Goal: Communication & Community: Answer question/provide support

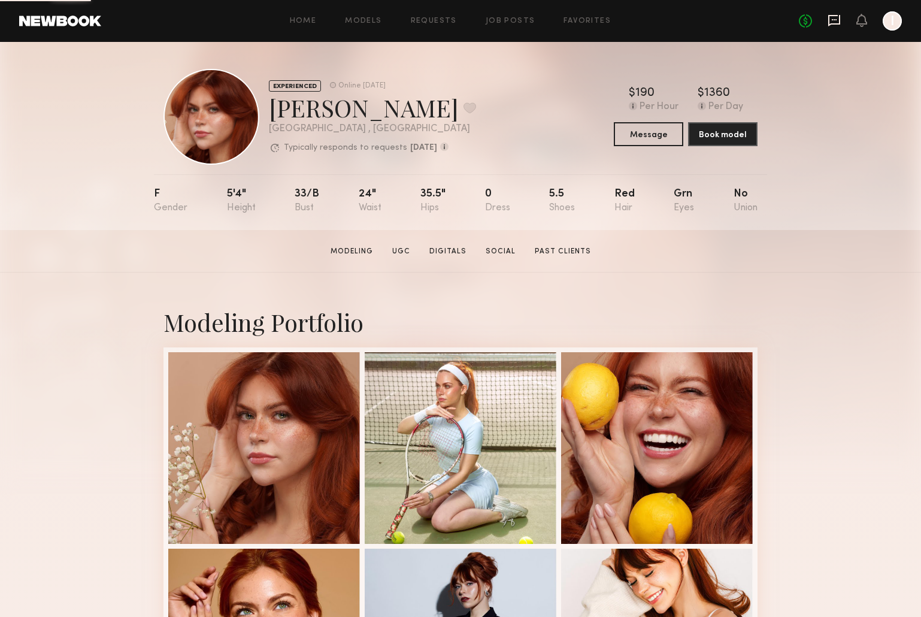
click at [832, 23] on icon at bounding box center [834, 20] width 13 height 13
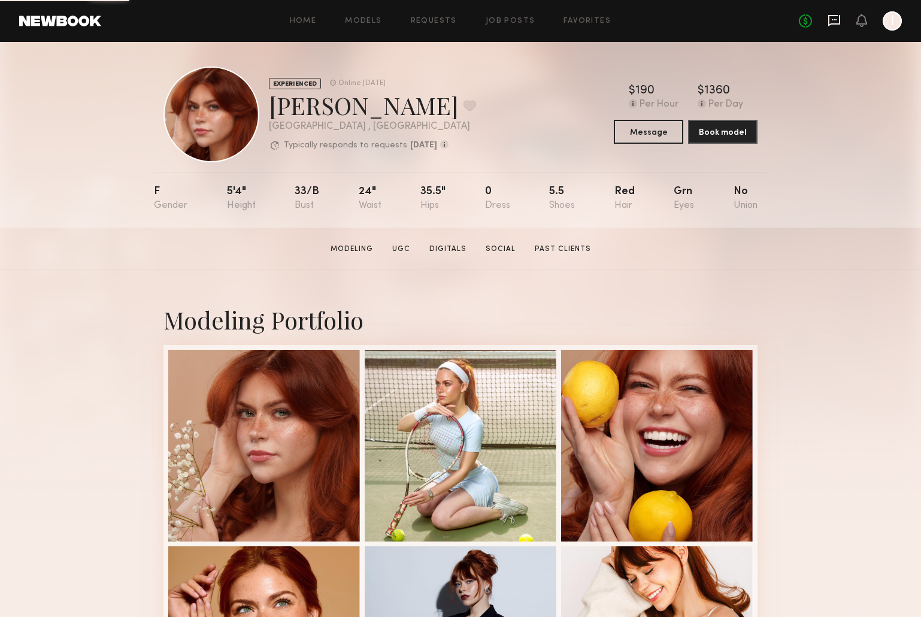
scroll to position [7, 0]
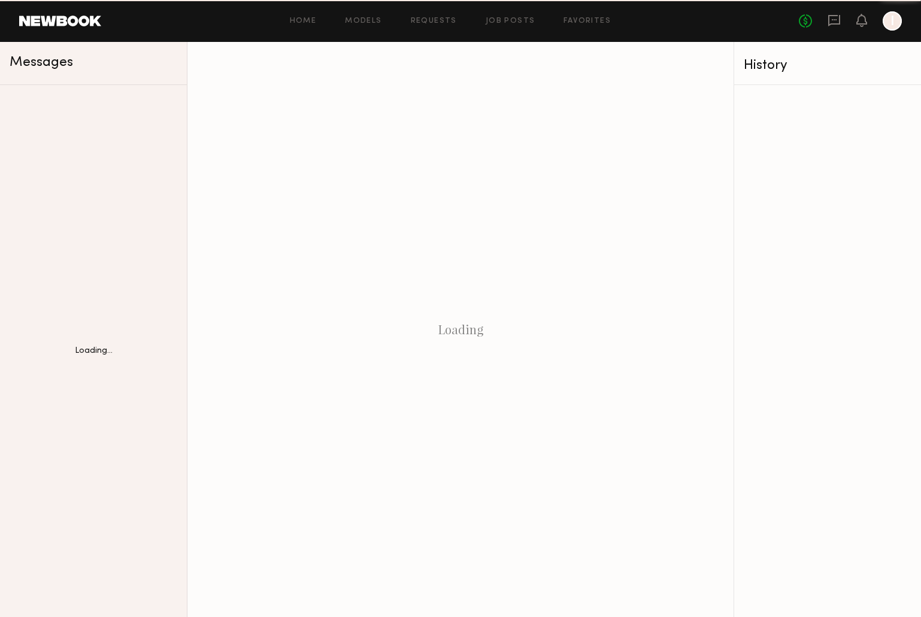
click at [832, 23] on icon at bounding box center [834, 20] width 13 height 13
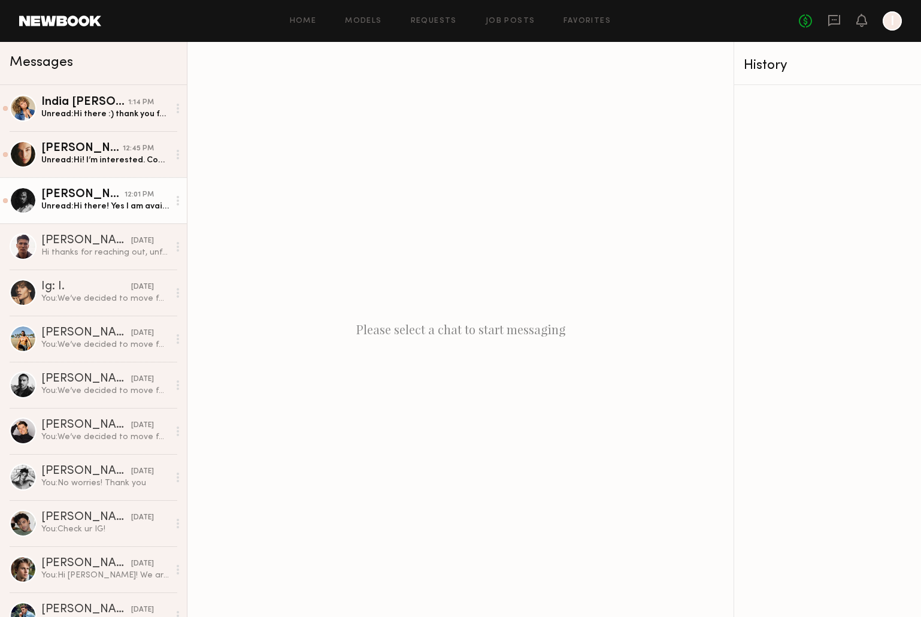
click at [108, 204] on div "Unread: Hi there! Yes I am available that date and definitely interested :)" at bounding box center [105, 206] width 128 height 11
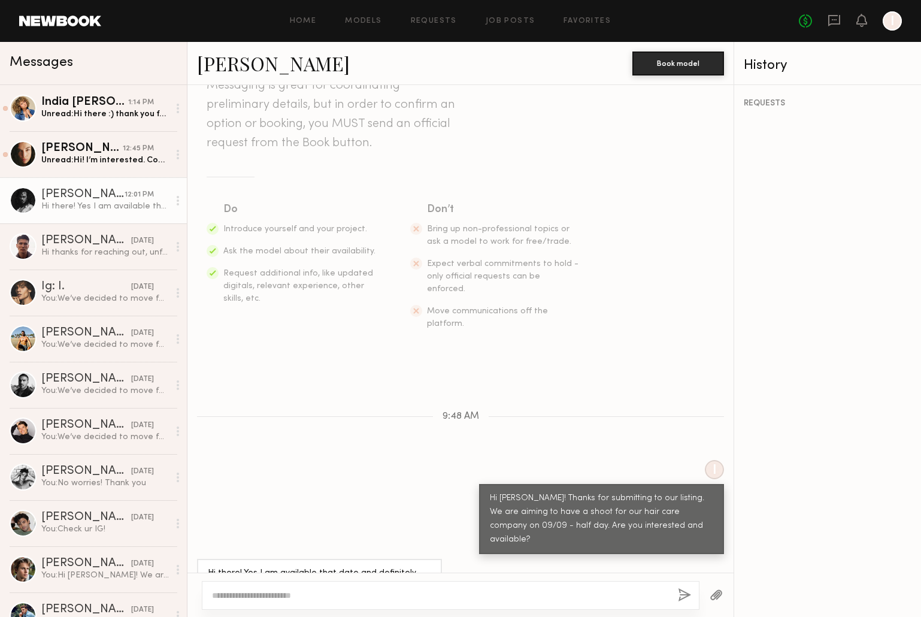
scroll to position [89, 0]
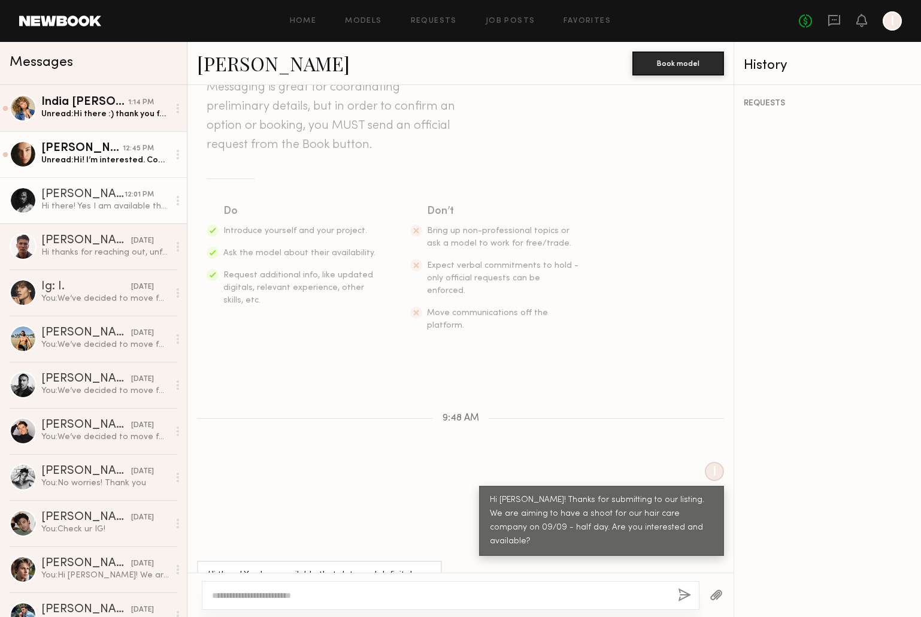
click at [107, 158] on div "Unread: Hi! I’m interested. Could I get more details!?" at bounding box center [105, 160] width 128 height 11
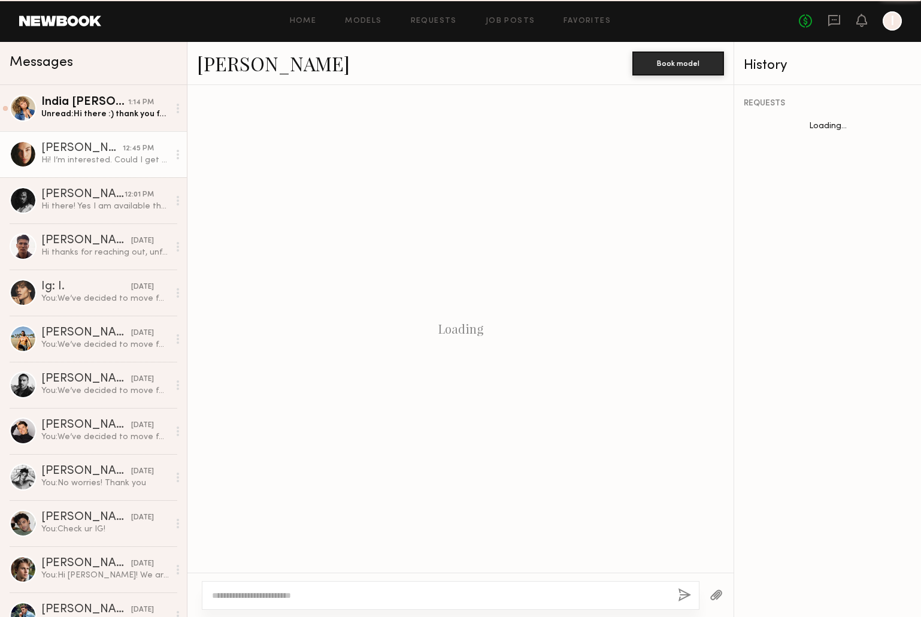
scroll to position [77, 0]
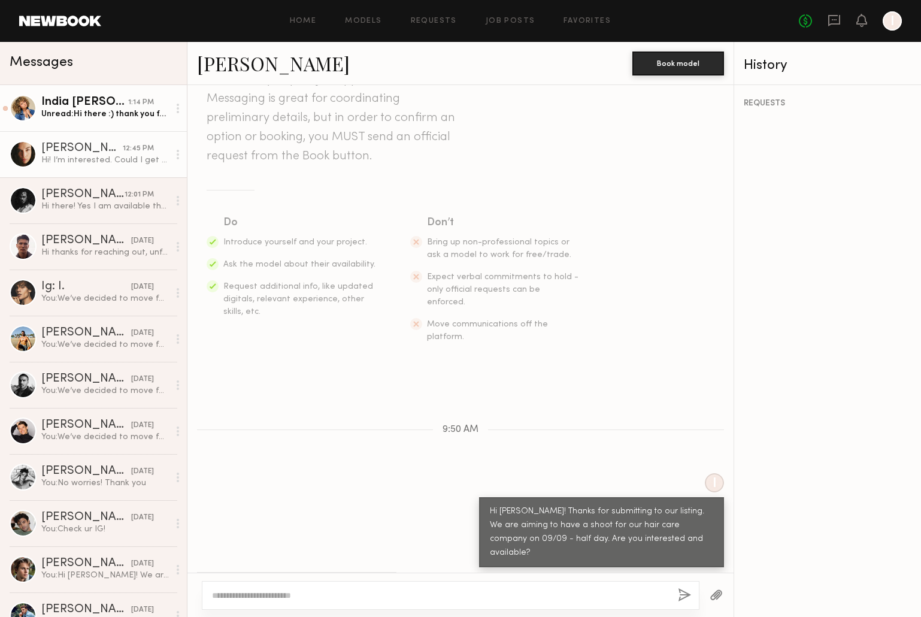
click at [128, 104] on div "India Rae H." at bounding box center [84, 102] width 87 height 12
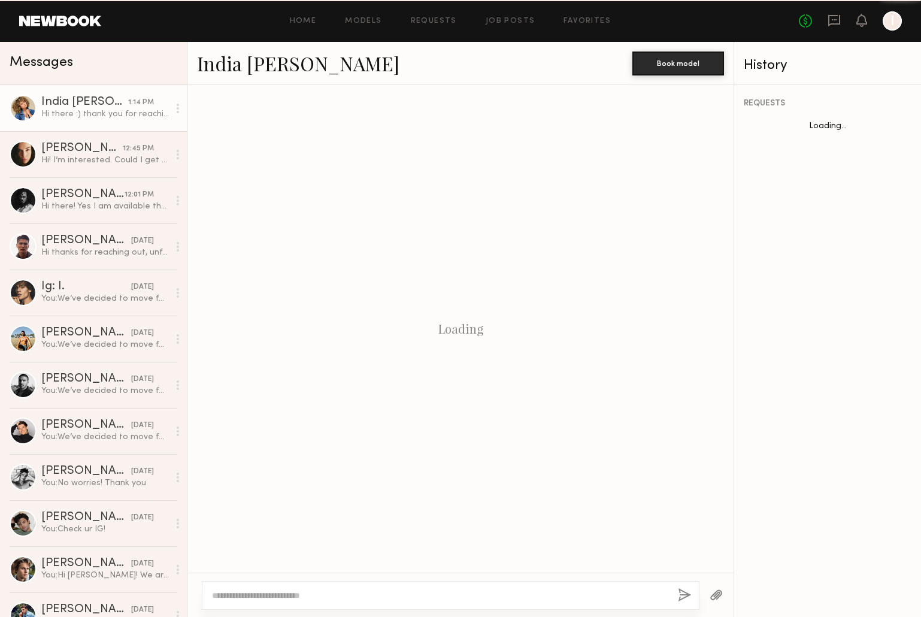
scroll to position [104, 0]
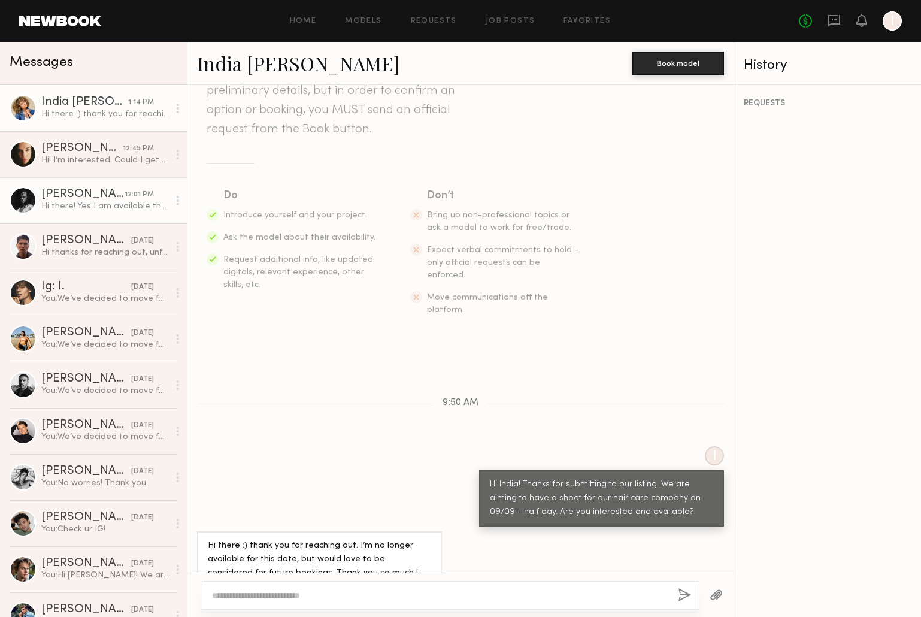
click at [78, 198] on div "Ashley B." at bounding box center [82, 195] width 83 height 12
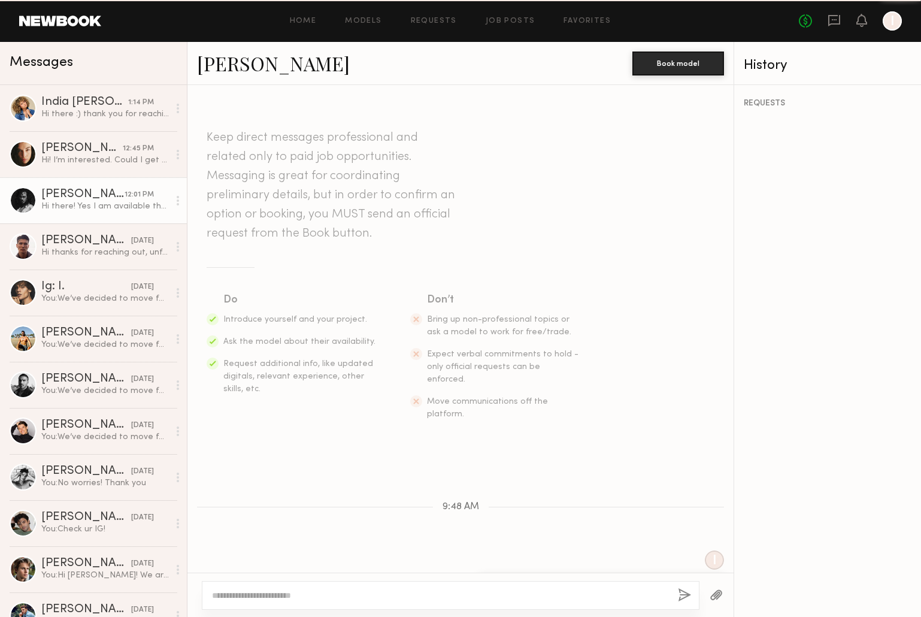
scroll to position [91, 0]
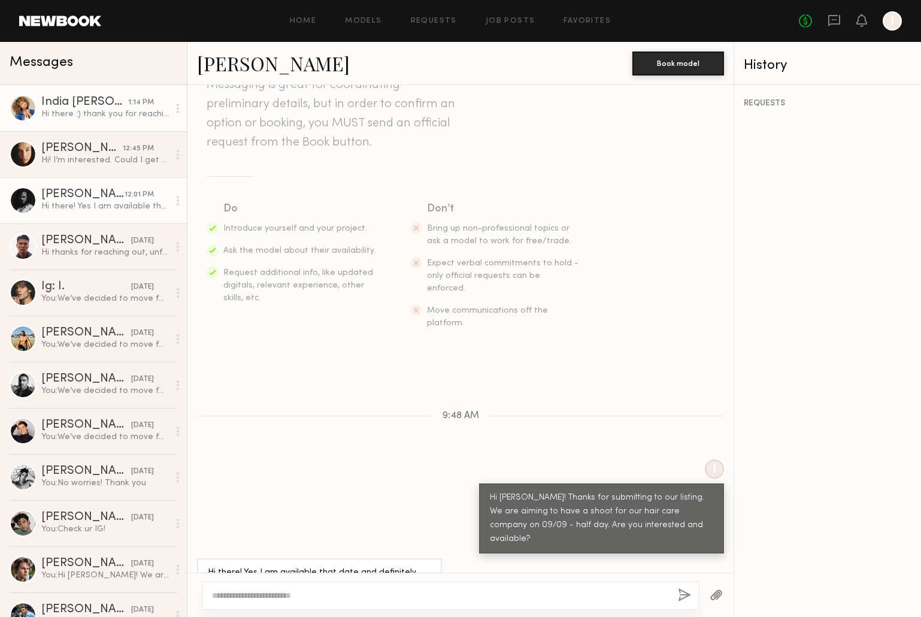
click at [65, 122] on link "India Rae H. 1:14 PM Hi there :) thank you for reaching out. I’m no longer avai…" at bounding box center [93, 108] width 187 height 46
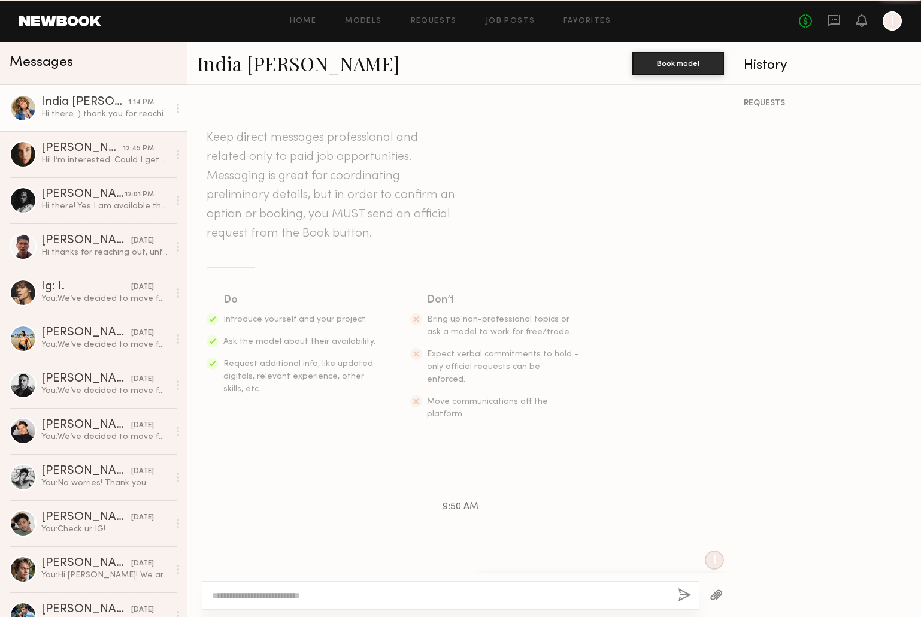
scroll to position [104, 0]
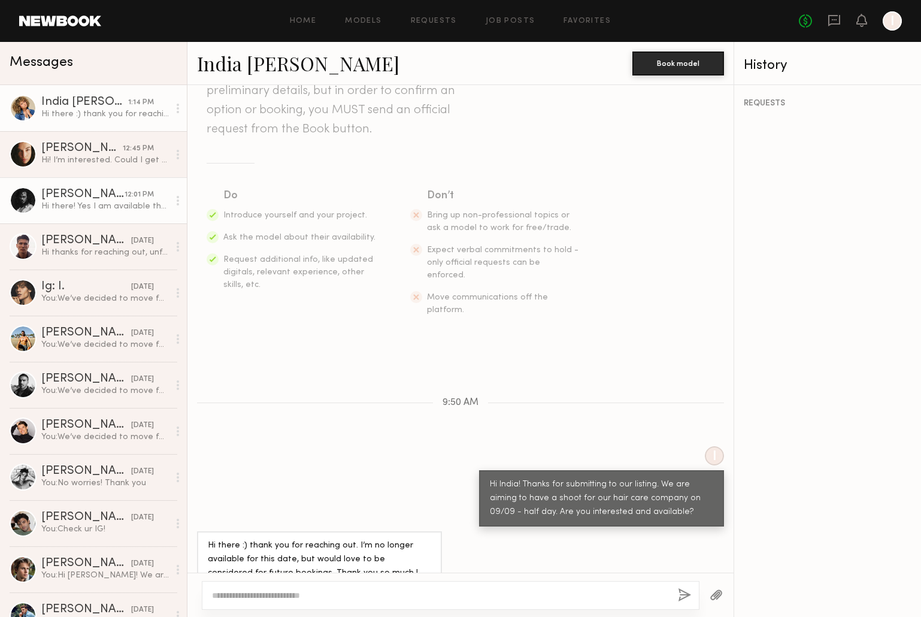
click at [82, 210] on div "Hi there! Yes I am available that date and definitely interested :)" at bounding box center [105, 206] width 128 height 11
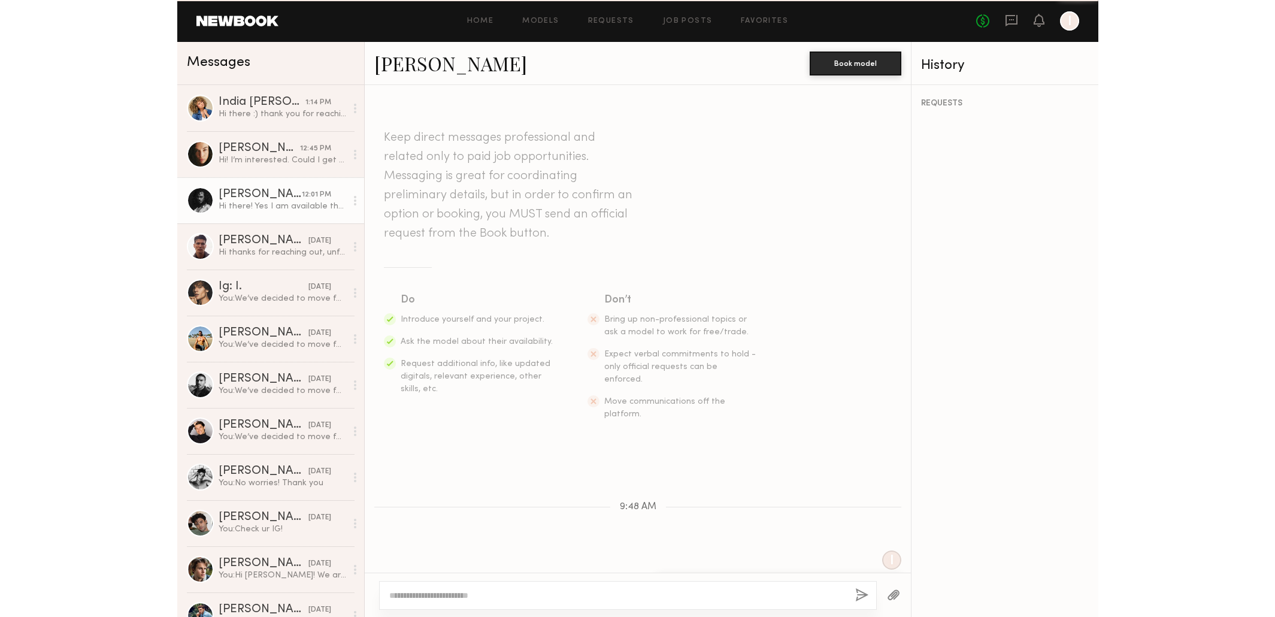
scroll to position [91, 0]
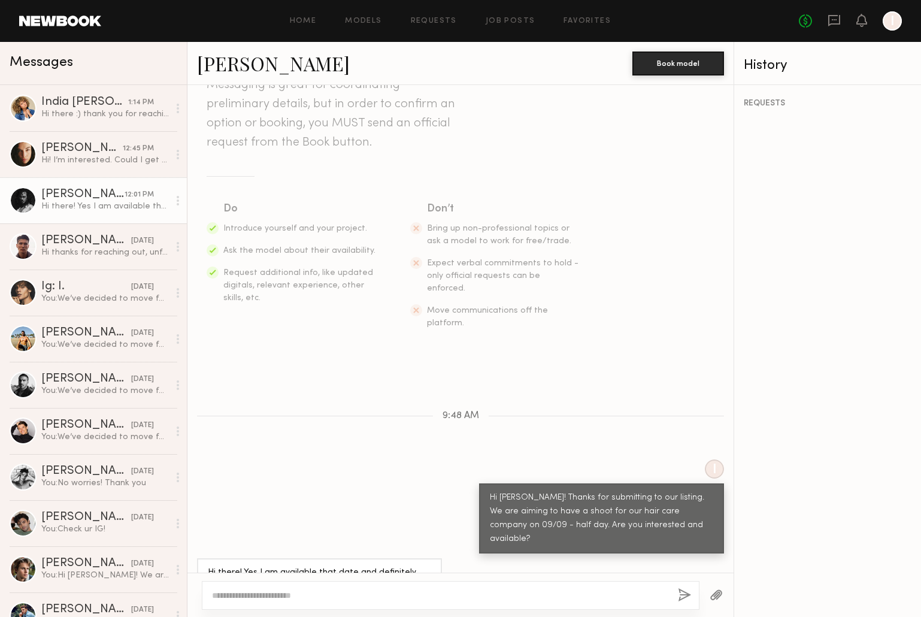
click at [249, 68] on link "Ashley B." at bounding box center [273, 63] width 153 height 26
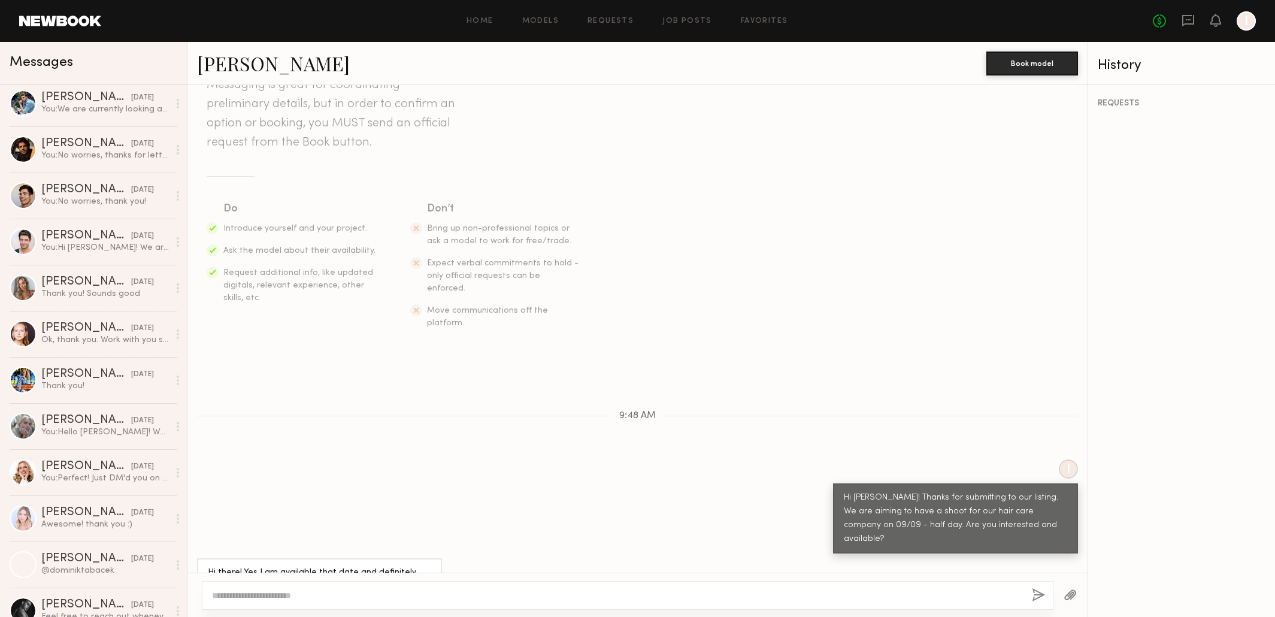
scroll to position [515, 0]
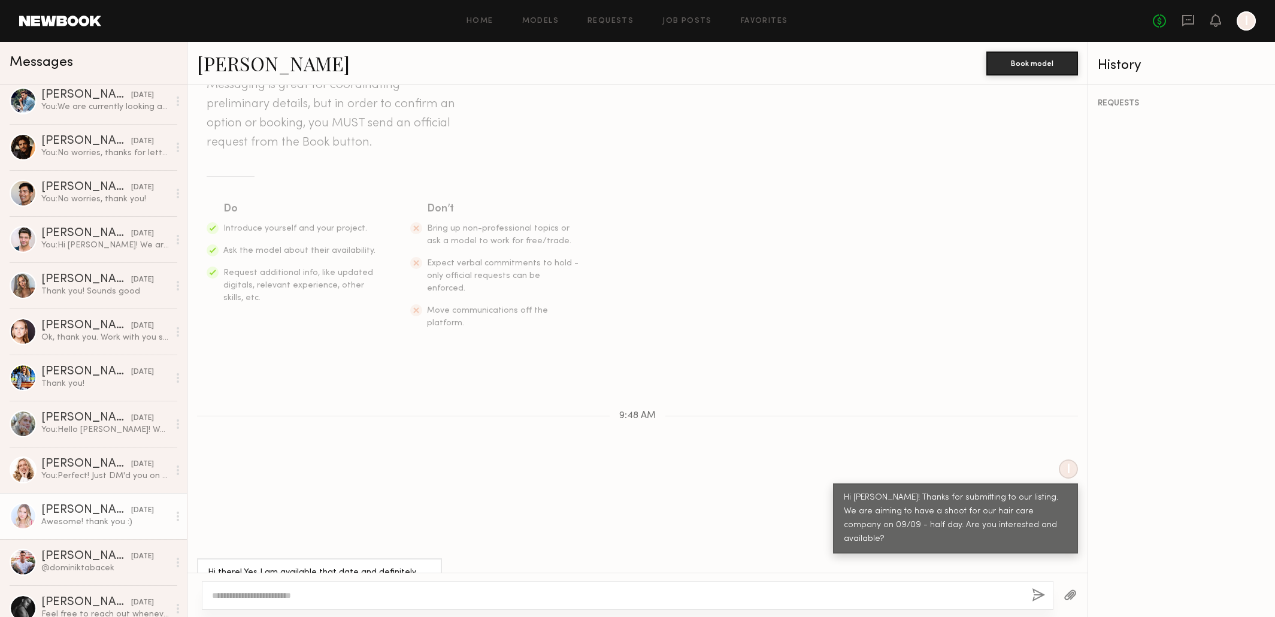
click at [126, 518] on div "Awesome! thank you :)" at bounding box center [105, 521] width 128 height 11
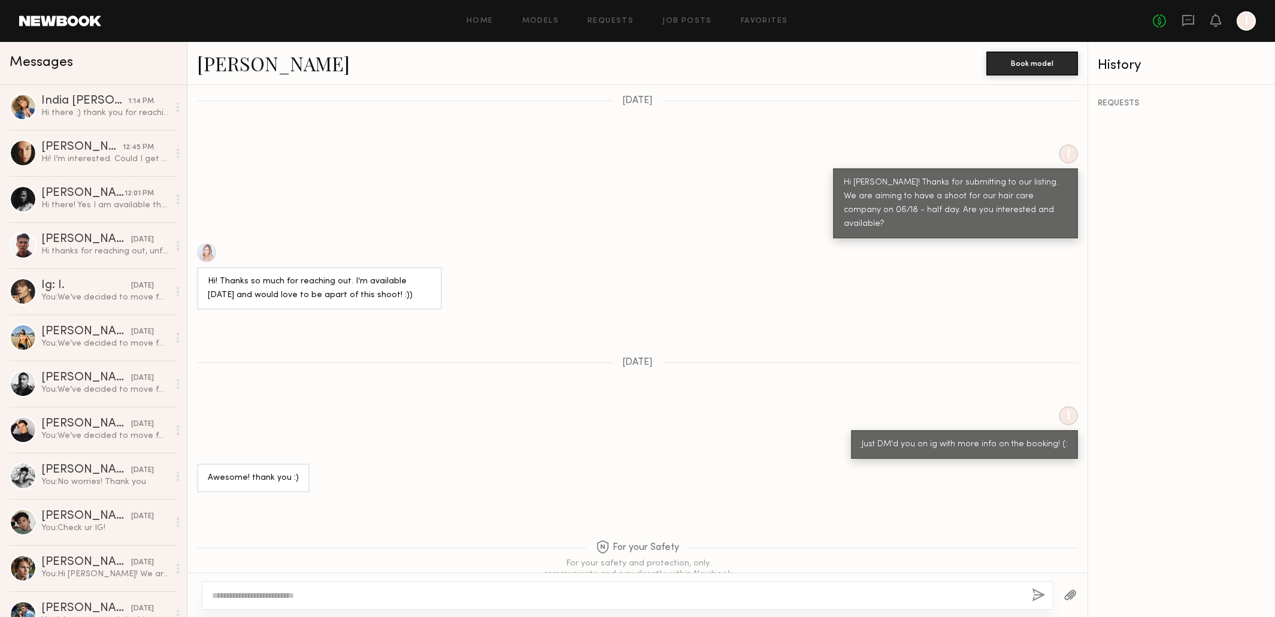
scroll to position [406, 0]
click at [69, 107] on div "Hi there :) thank you for reaching out. I’m no longer available for this date, …" at bounding box center [105, 112] width 128 height 11
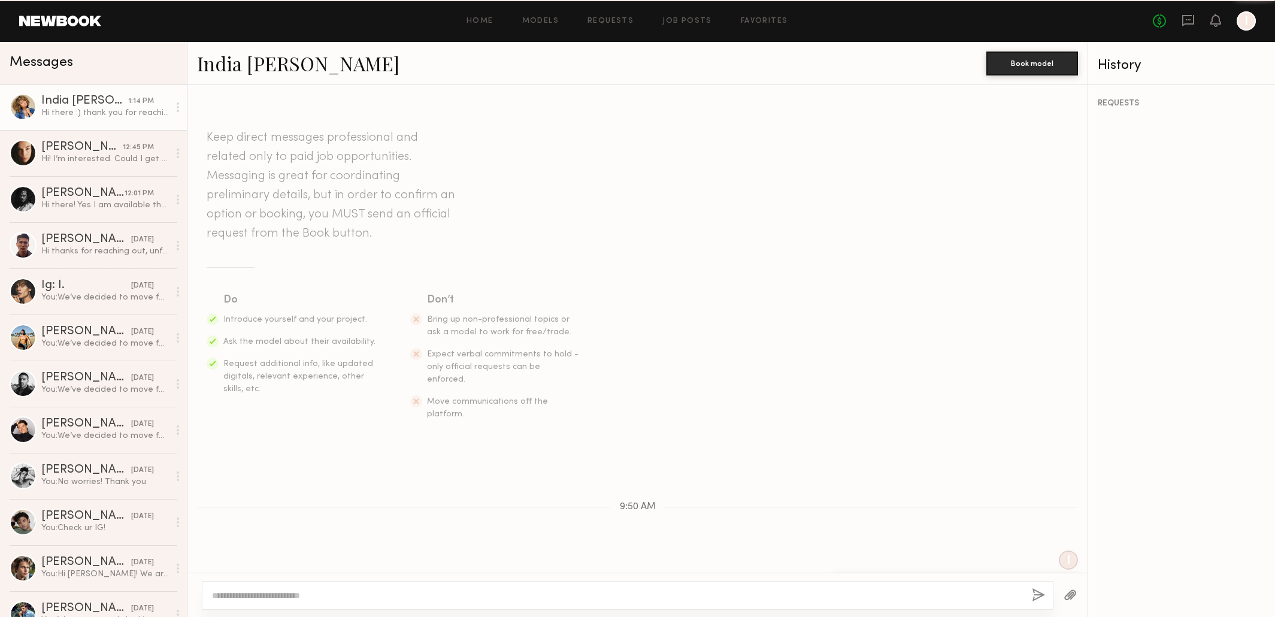
scroll to position [104, 0]
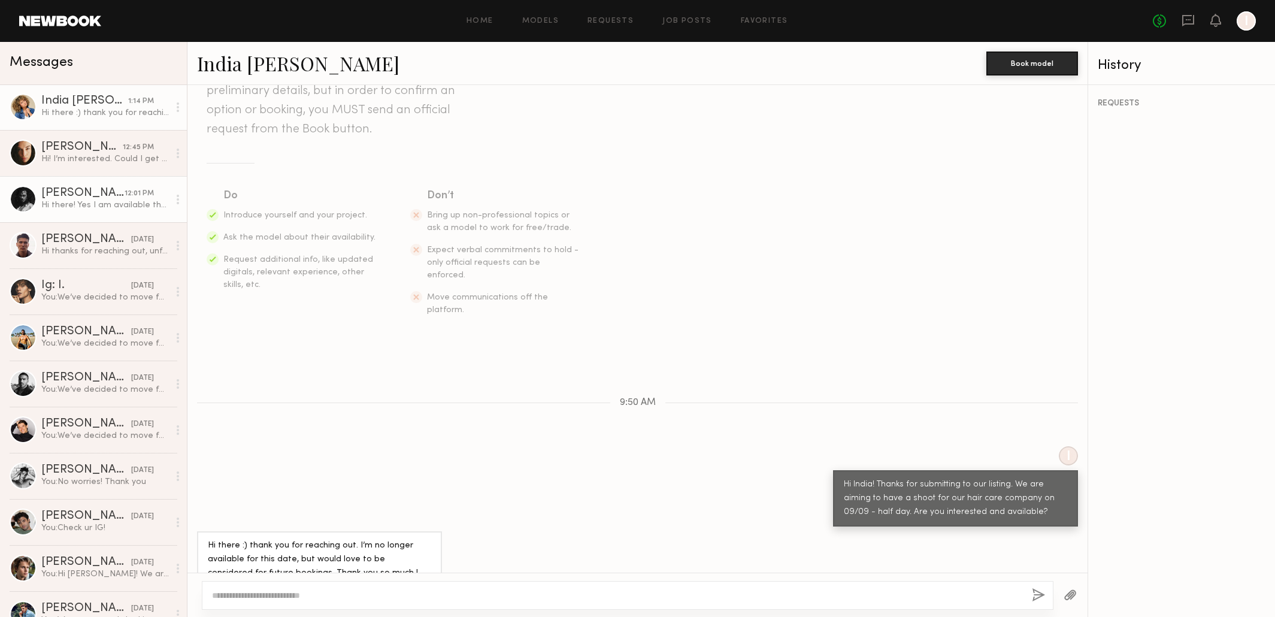
click at [90, 209] on div "Hi there! Yes I am available that date and definitely interested :)" at bounding box center [105, 204] width 128 height 11
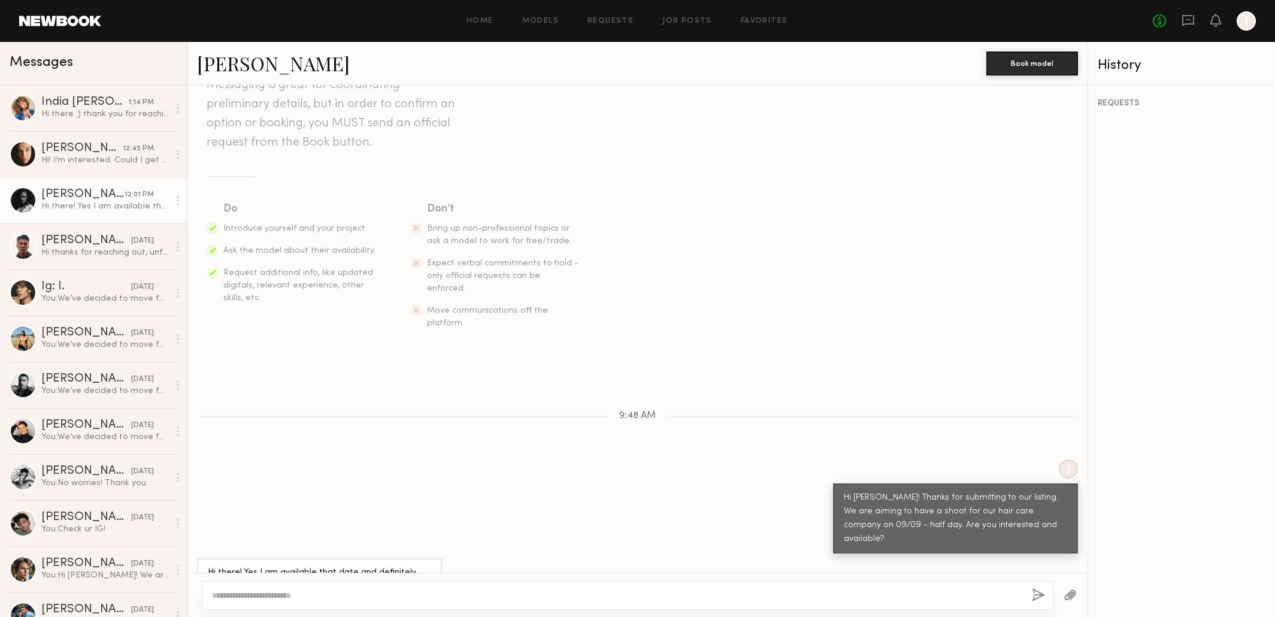
drag, startPoint x: 73, startPoint y: 214, endPoint x: 55, endPoint y: 211, distance: 18.7
click at [72, 214] on link "Ashley B. 12:01 PM Hi there! Yes I am available that date and definitely intere…" at bounding box center [93, 200] width 187 height 46
click at [235, 66] on link "Ashley B." at bounding box center [273, 63] width 153 height 26
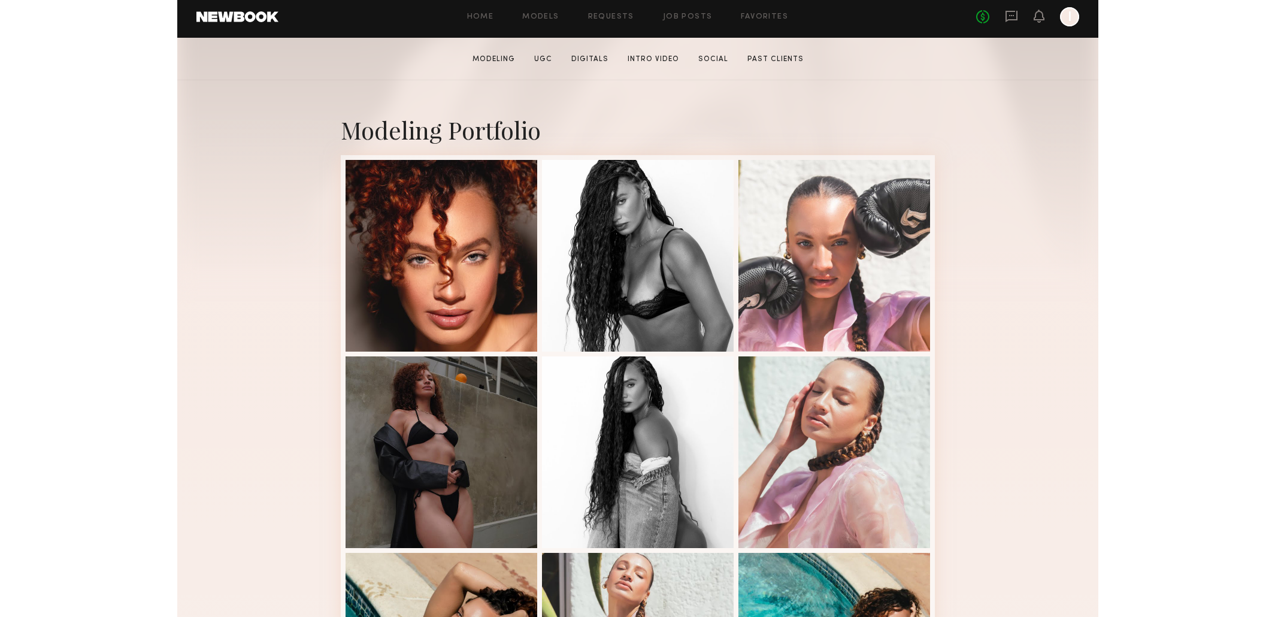
scroll to position [254, 0]
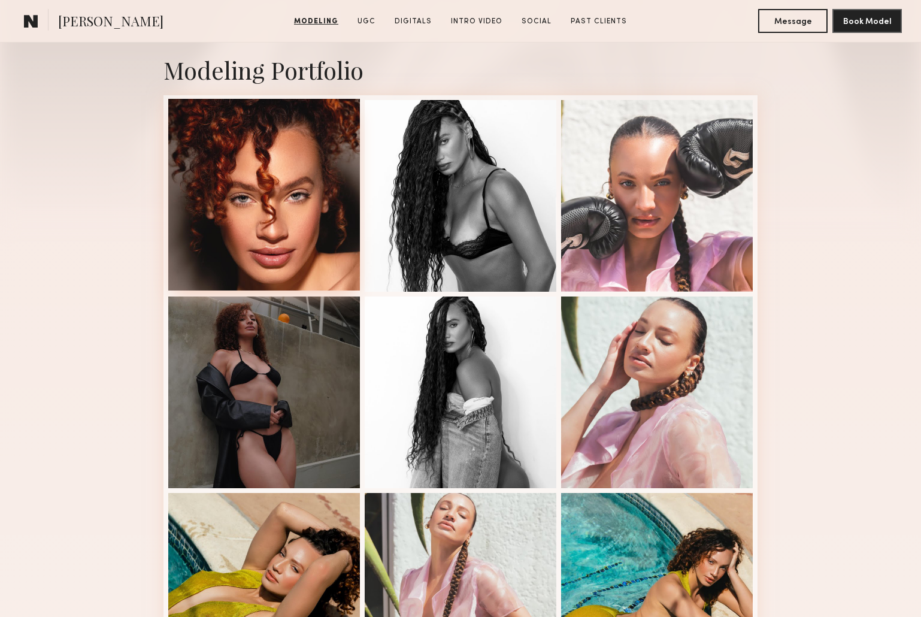
click at [276, 200] on div at bounding box center [264, 195] width 192 height 192
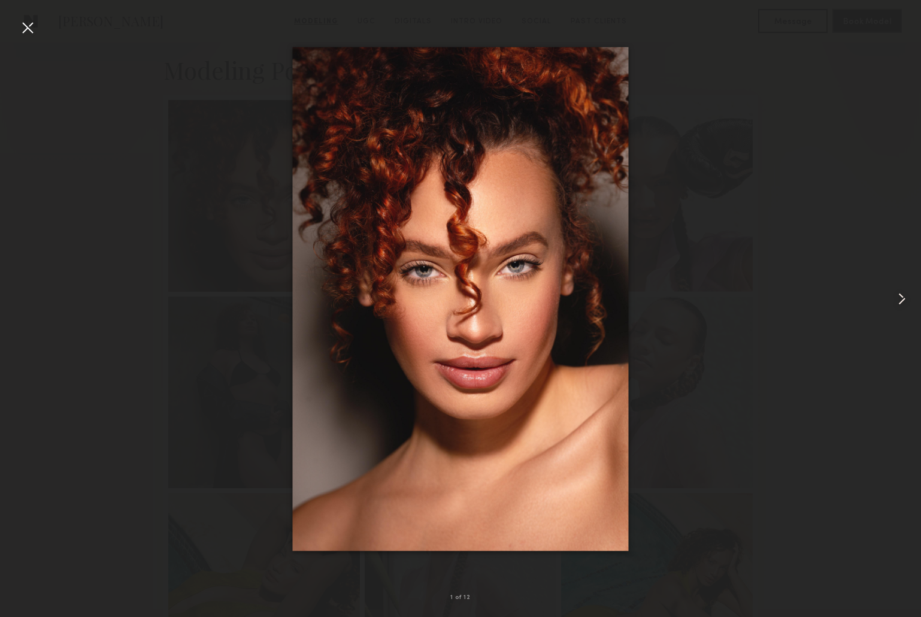
click at [901, 300] on common-icon at bounding box center [902, 298] width 19 height 19
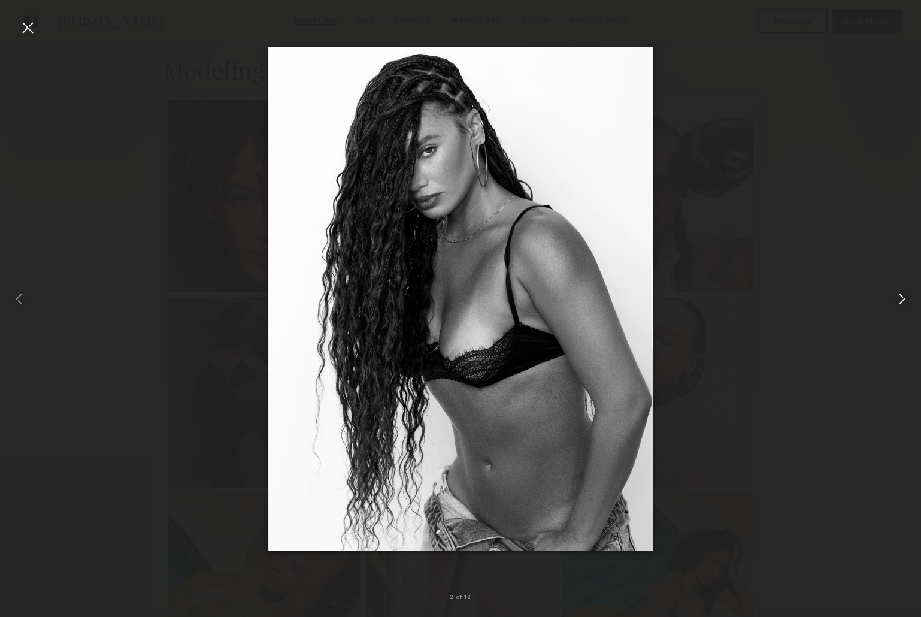
click at [901, 300] on common-icon at bounding box center [902, 298] width 19 height 19
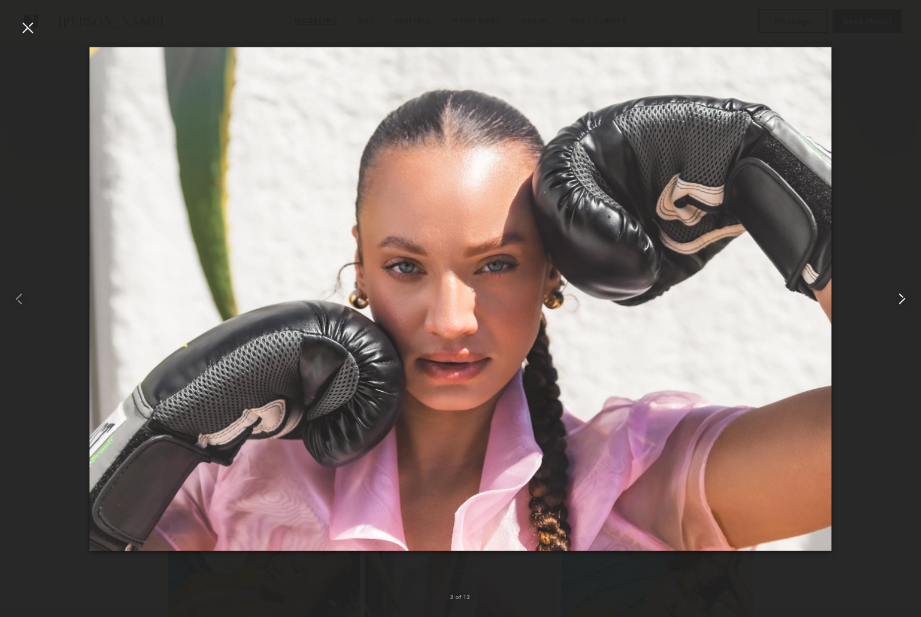
click at [901, 300] on common-icon at bounding box center [902, 298] width 19 height 19
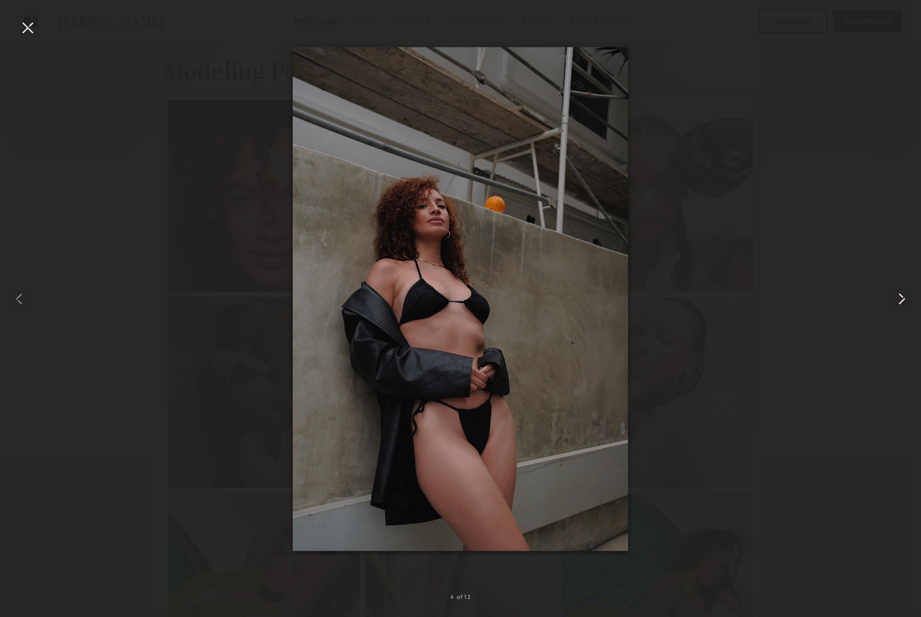
click at [901, 300] on common-icon at bounding box center [902, 298] width 19 height 19
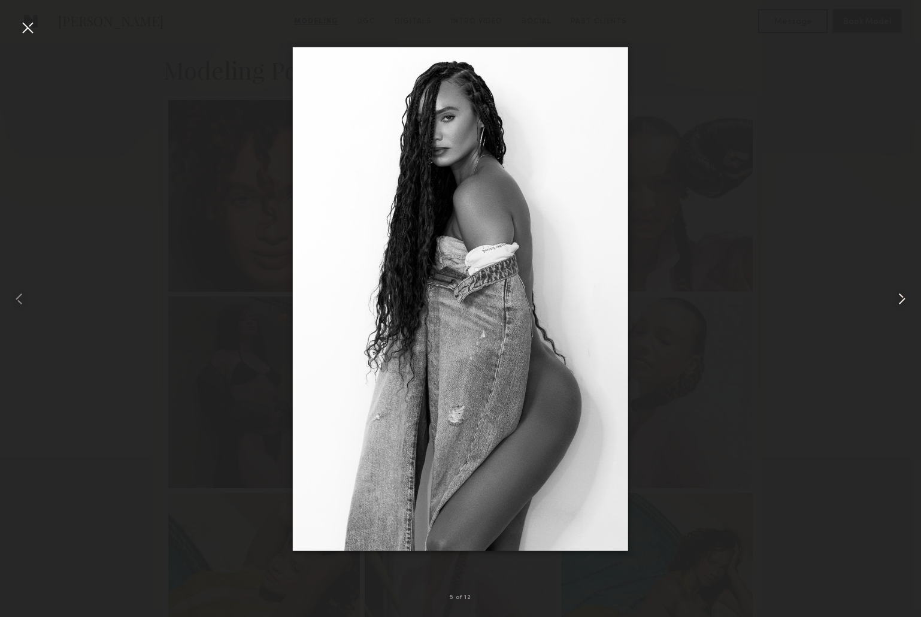
click at [901, 300] on common-icon at bounding box center [902, 298] width 19 height 19
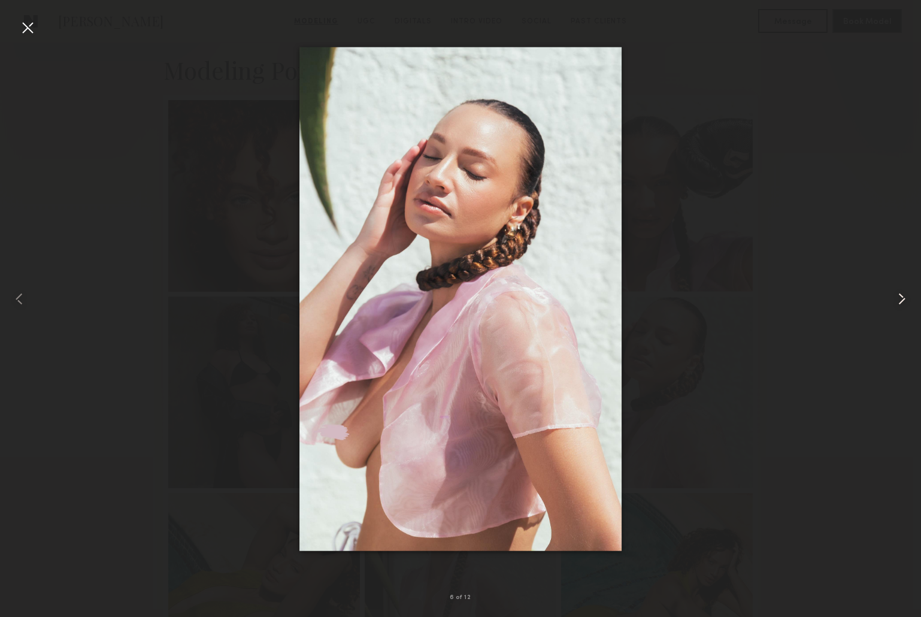
click at [901, 300] on common-icon at bounding box center [902, 298] width 19 height 19
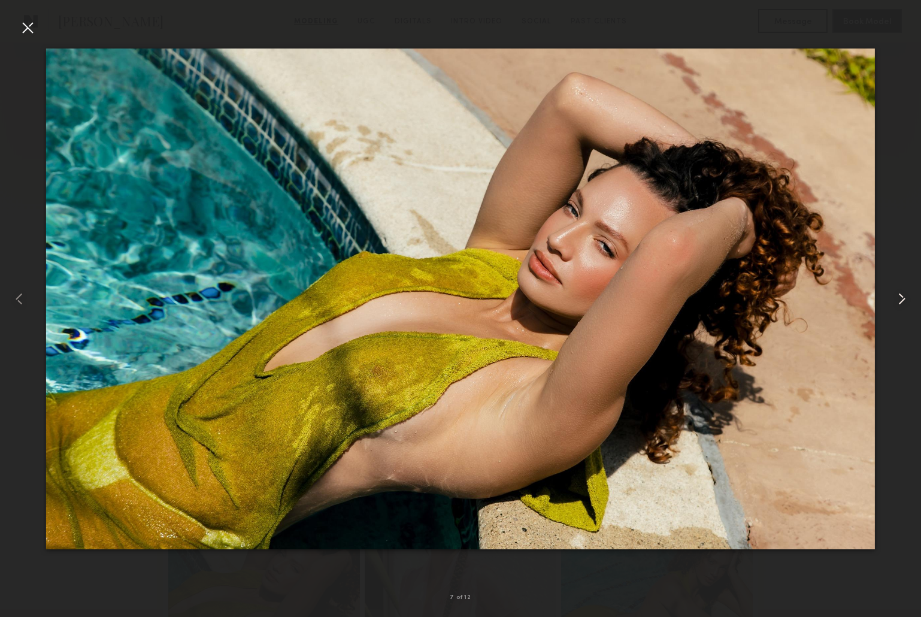
click at [901, 300] on common-icon at bounding box center [902, 298] width 19 height 19
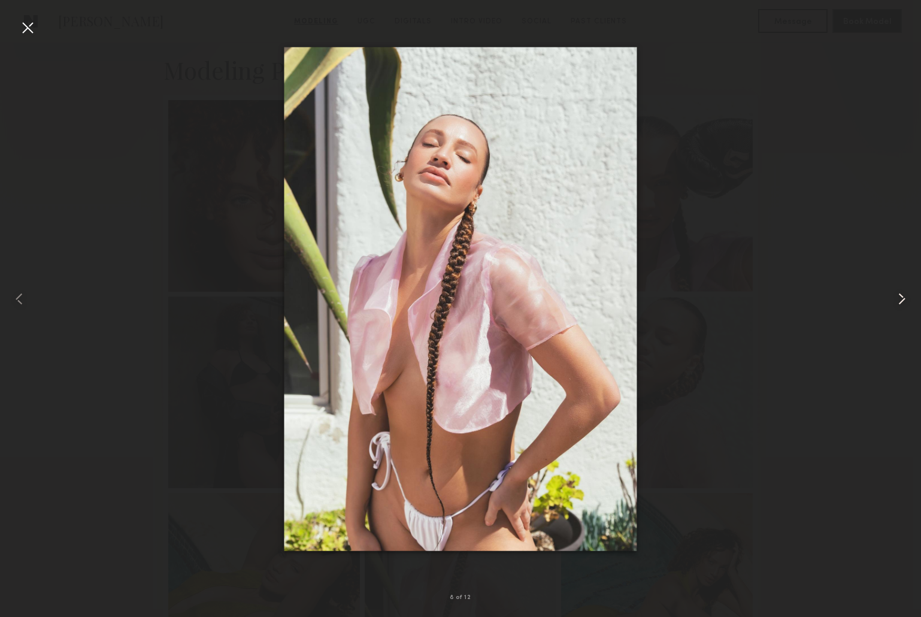
click at [901, 300] on common-icon at bounding box center [902, 298] width 19 height 19
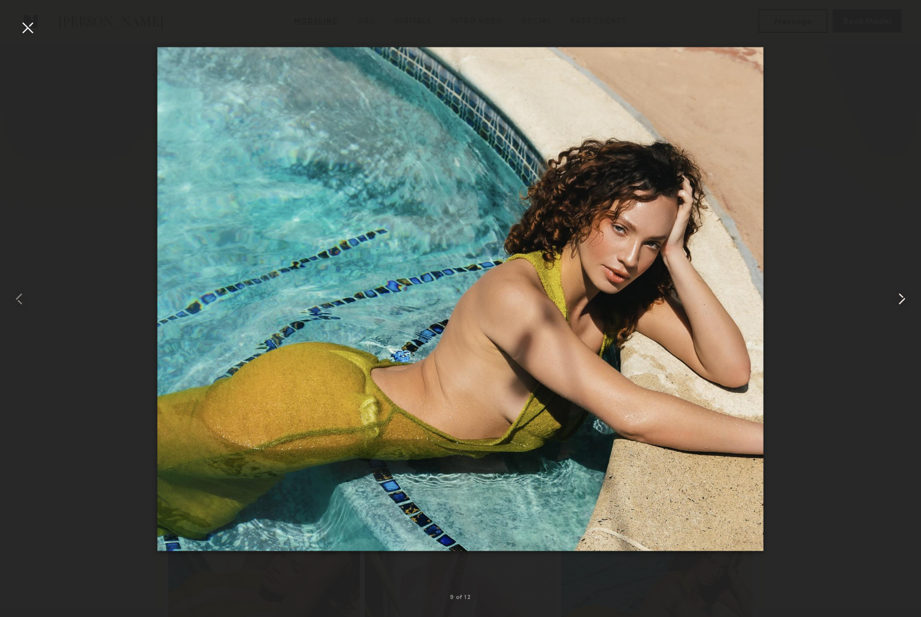
click at [901, 300] on common-icon at bounding box center [902, 298] width 19 height 19
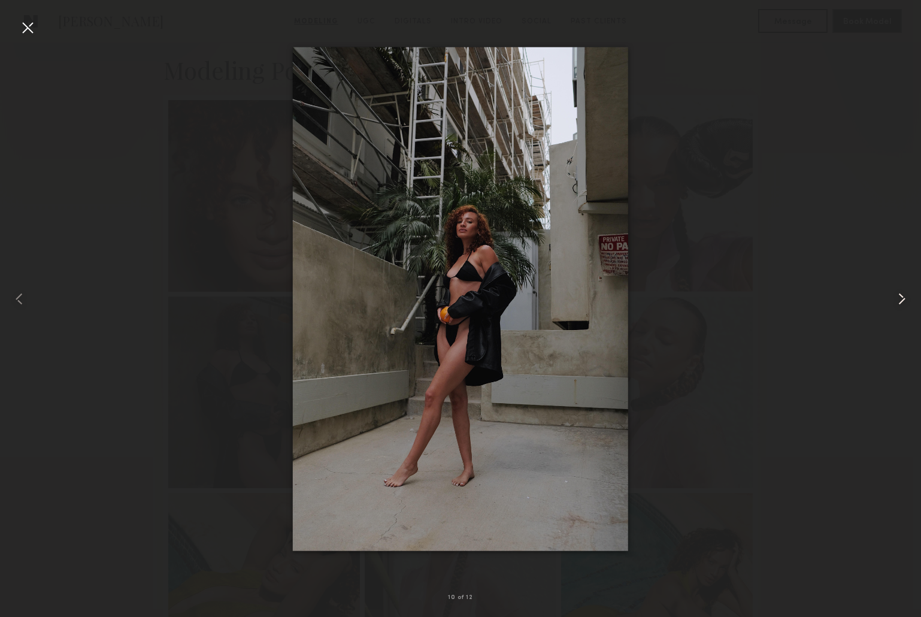
click at [901, 300] on common-icon at bounding box center [902, 298] width 19 height 19
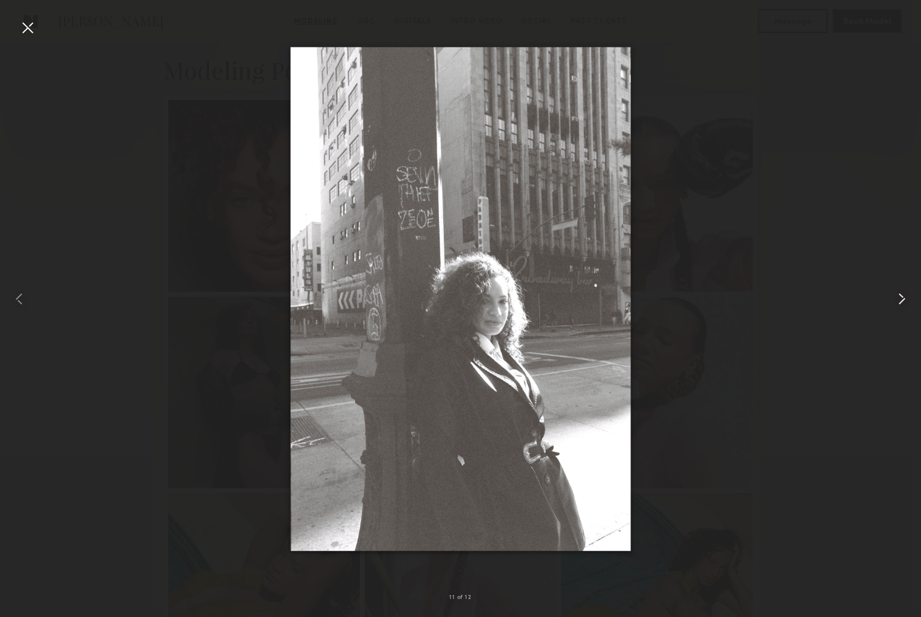
click at [901, 300] on common-icon at bounding box center [902, 298] width 19 height 19
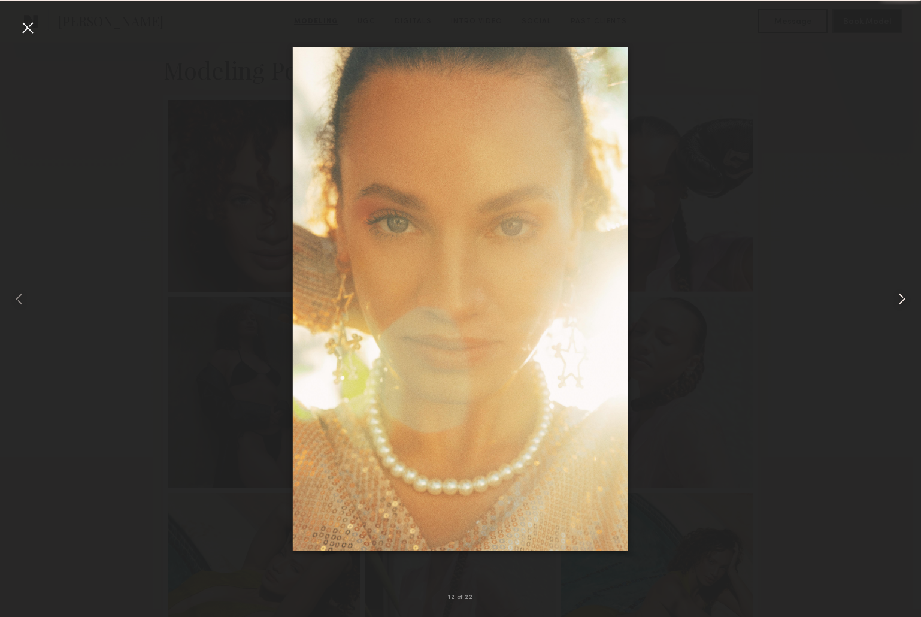
click at [901, 300] on common-icon at bounding box center [902, 298] width 19 height 19
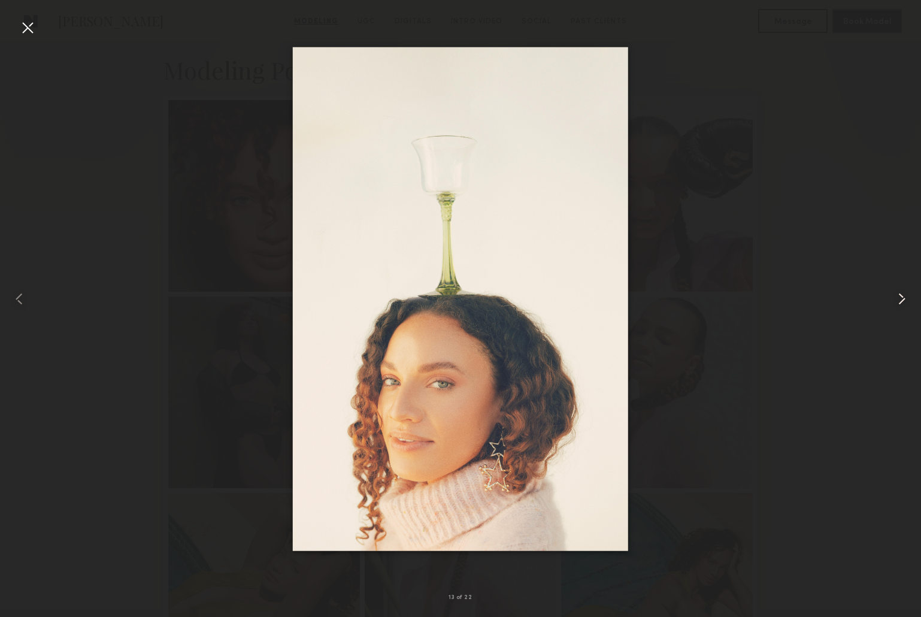
click at [901, 300] on common-icon at bounding box center [902, 298] width 19 height 19
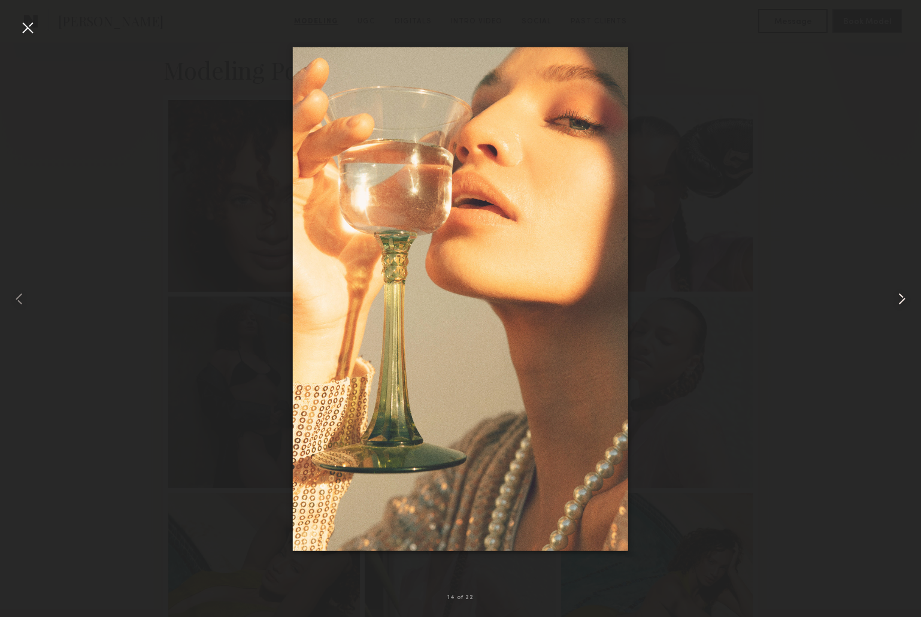
click at [901, 300] on common-icon at bounding box center [902, 298] width 19 height 19
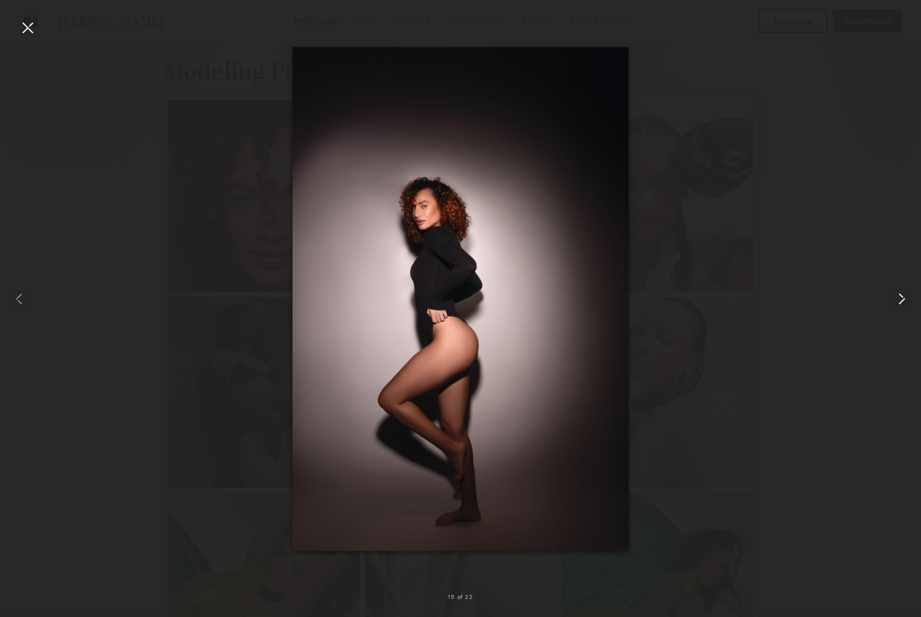
click at [901, 300] on common-icon at bounding box center [902, 298] width 19 height 19
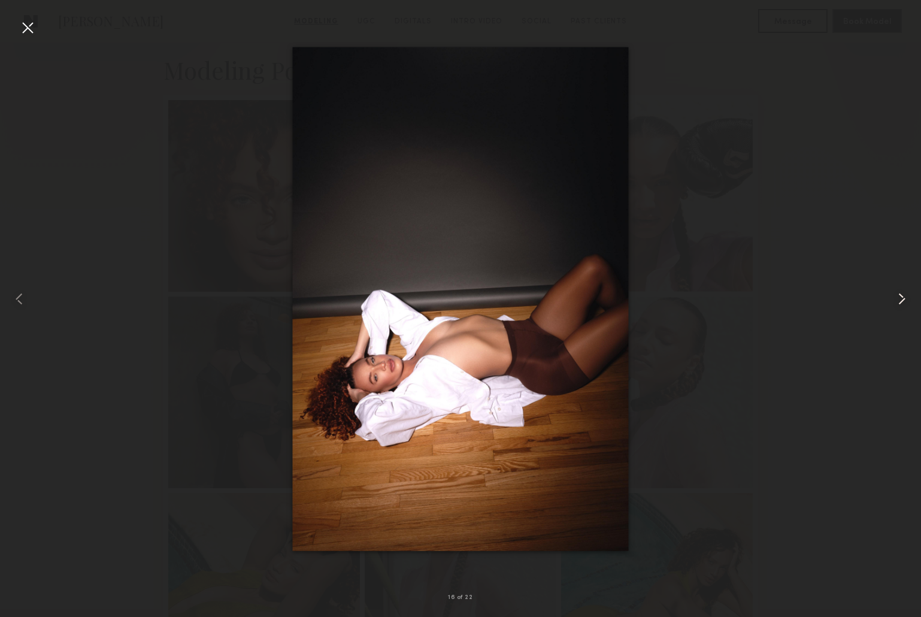
click at [901, 300] on common-icon at bounding box center [902, 298] width 19 height 19
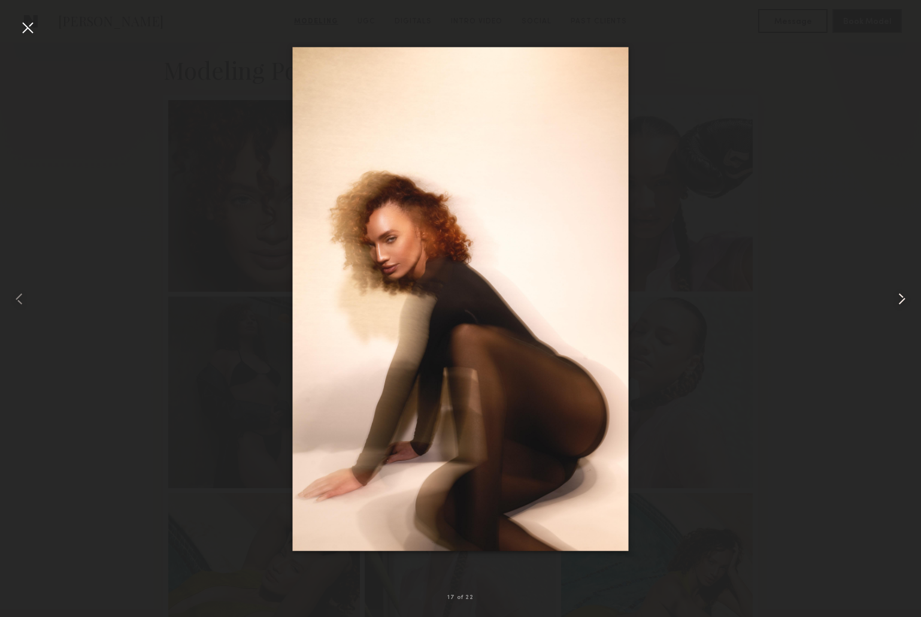
click at [901, 300] on common-icon at bounding box center [902, 298] width 19 height 19
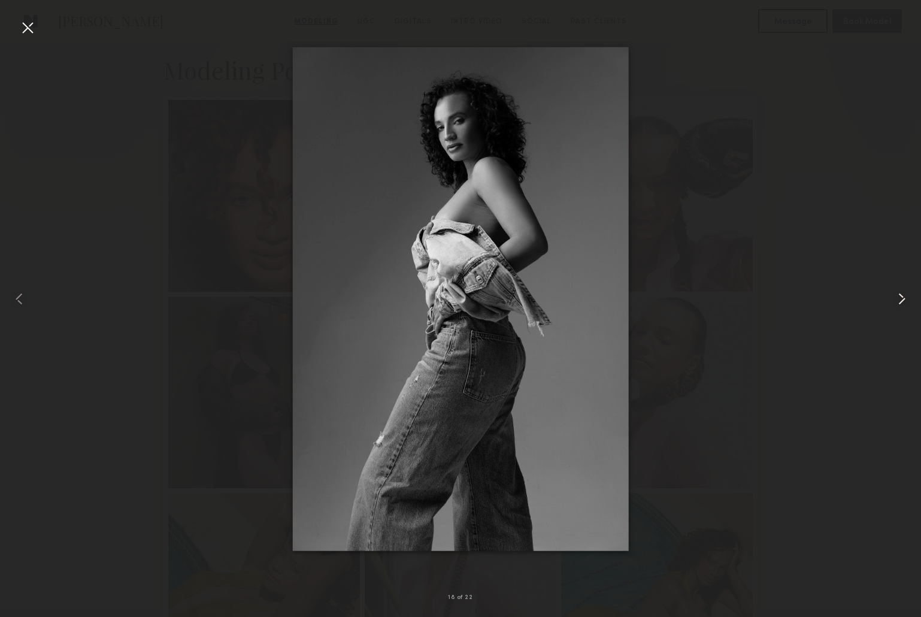
click at [901, 300] on common-icon at bounding box center [902, 298] width 19 height 19
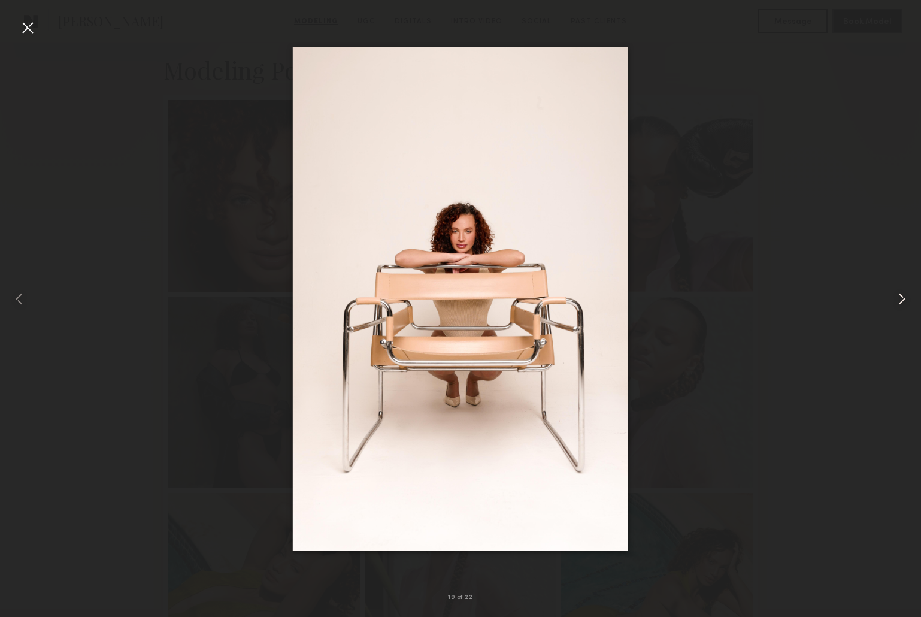
click at [901, 300] on common-icon at bounding box center [902, 298] width 19 height 19
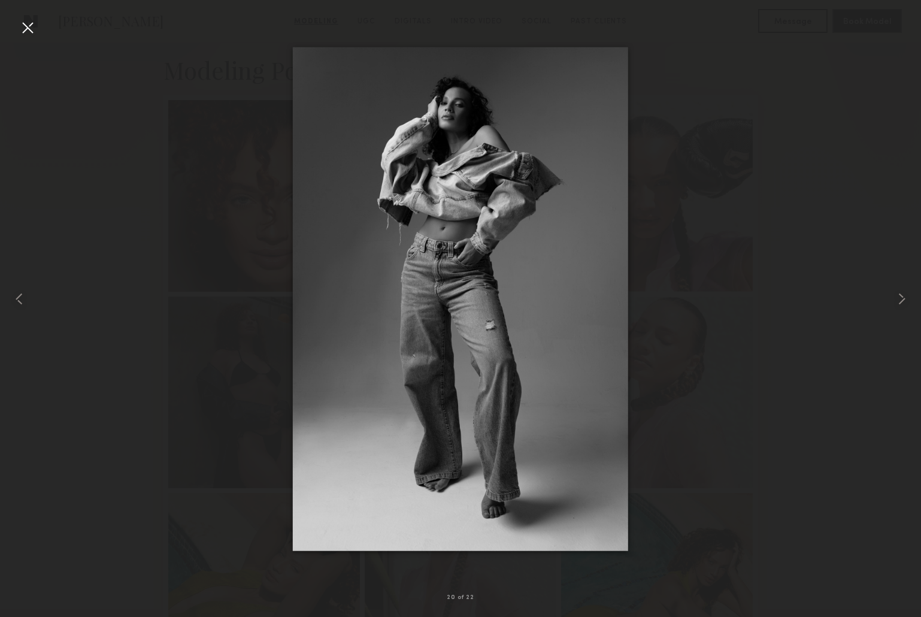
click at [774, 303] on div at bounding box center [460, 299] width 921 height 560
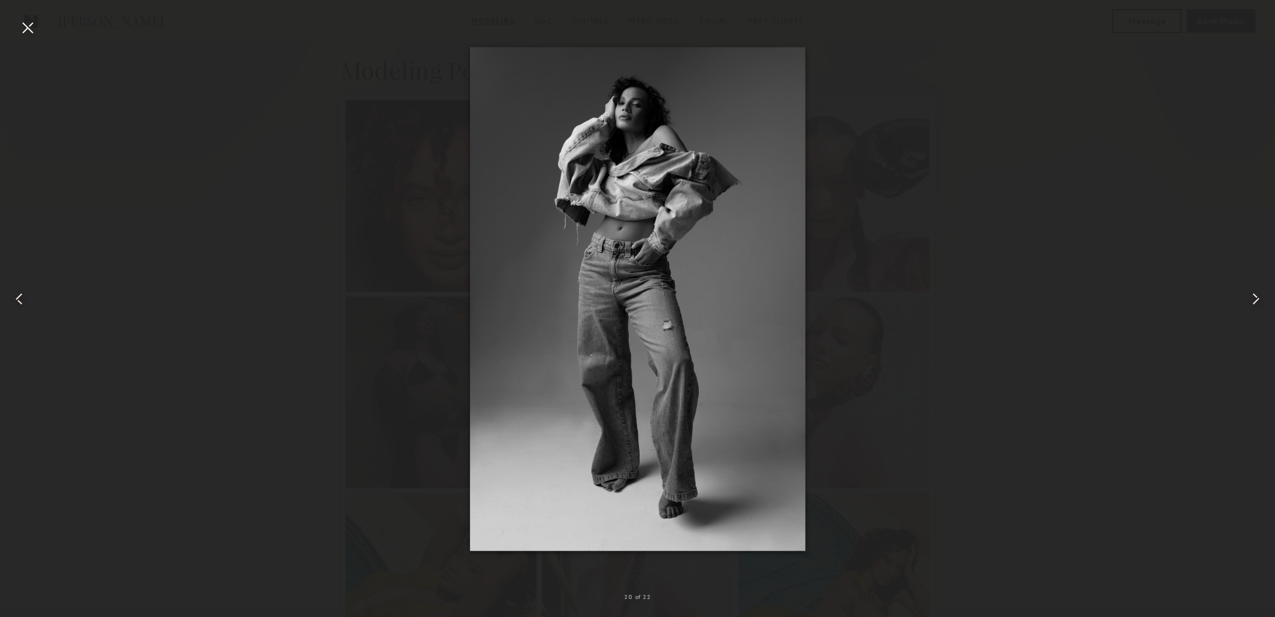
click at [921, 61] on div at bounding box center [637, 299] width 1275 height 560
click at [23, 28] on div at bounding box center [27, 27] width 19 height 19
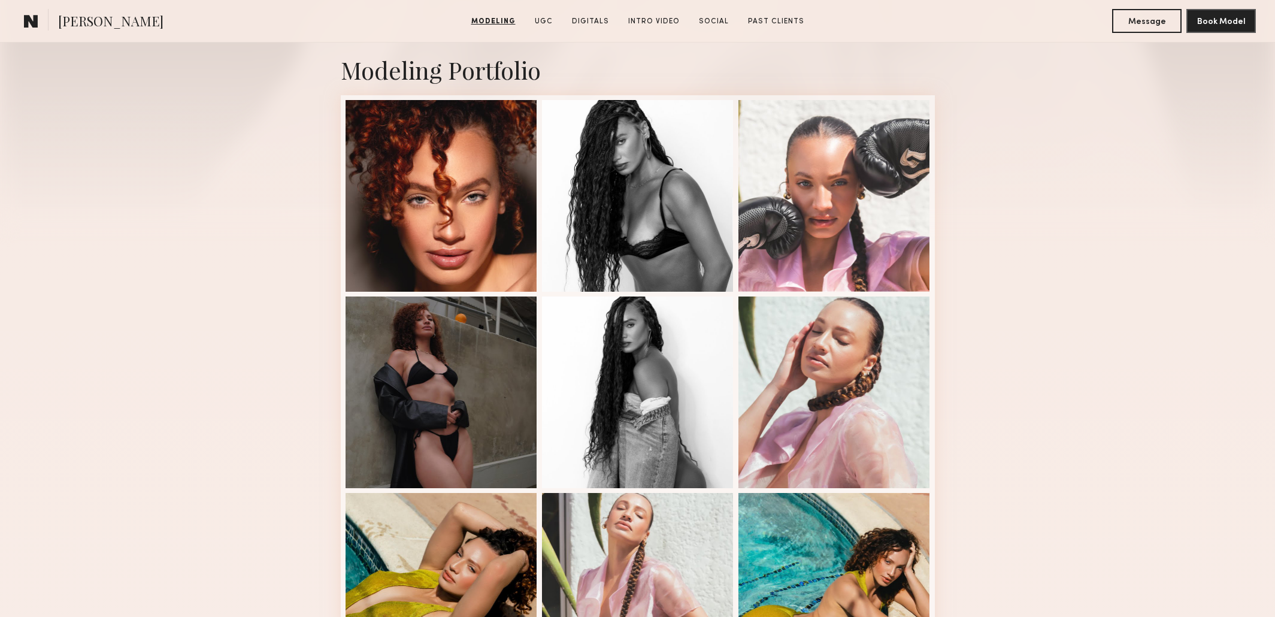
scroll to position [0, 0]
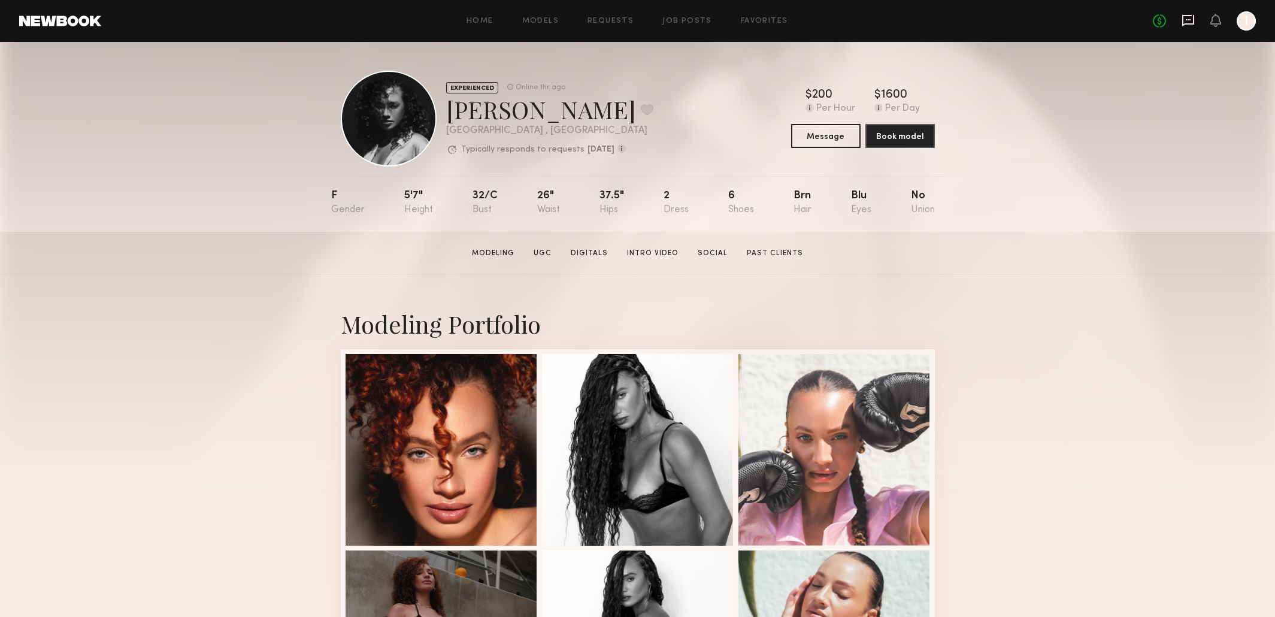
click at [921, 22] on icon at bounding box center [1189, 20] width 12 height 11
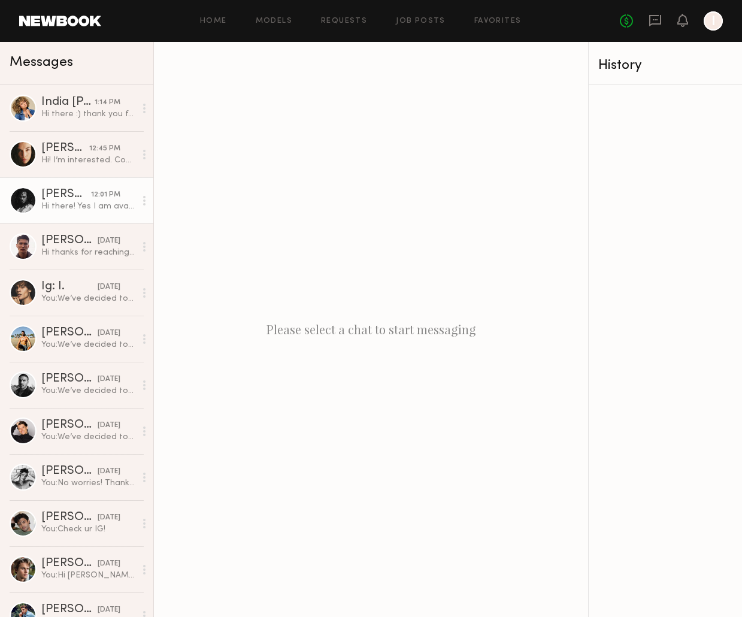
click at [58, 208] on div "Hi there! Yes I am available that date and definitely interested :)" at bounding box center [88, 206] width 94 height 11
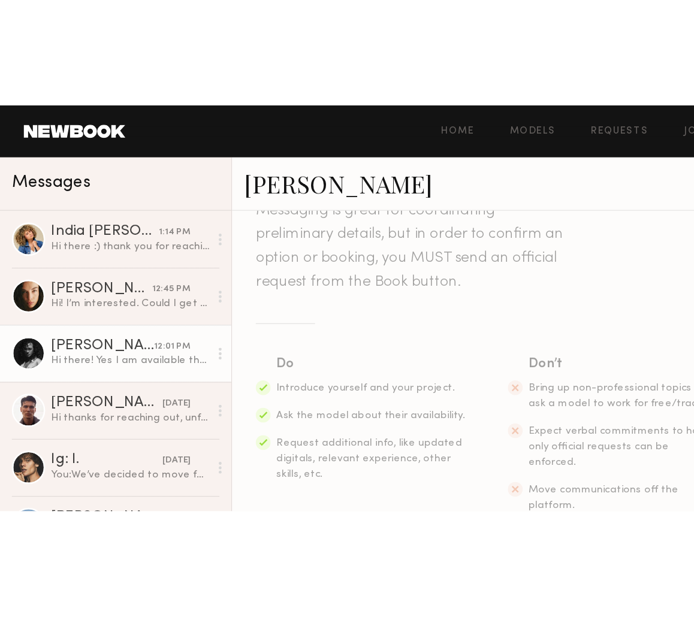
scroll to position [158, 0]
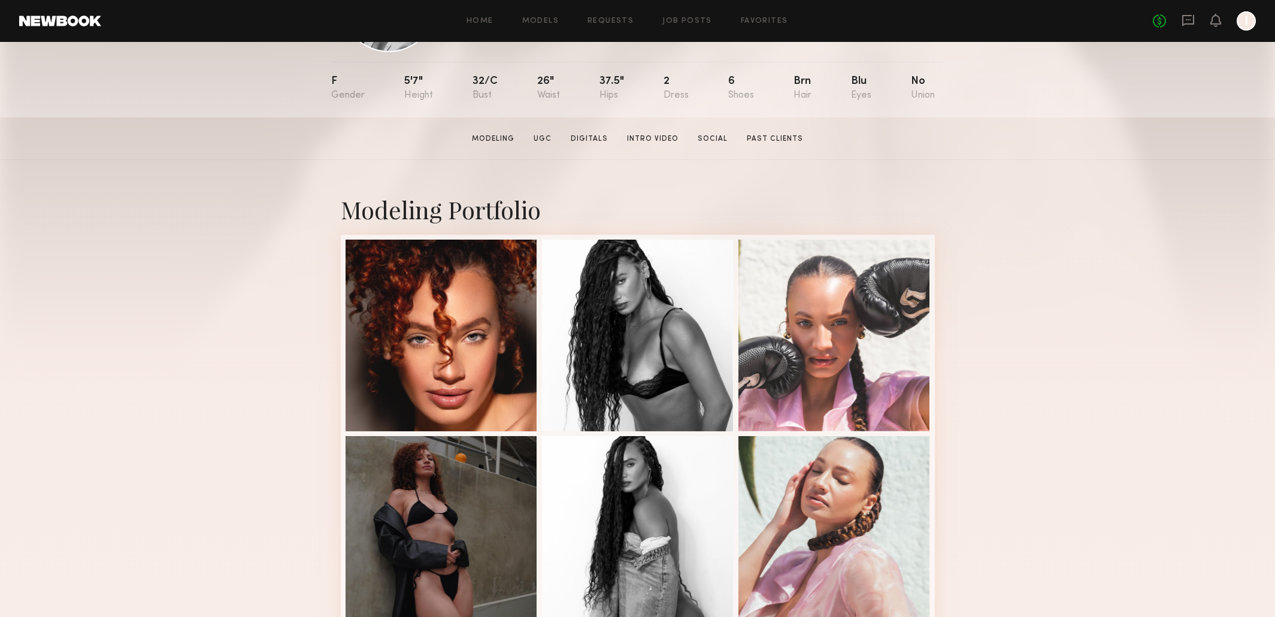
scroll to position [149, 0]
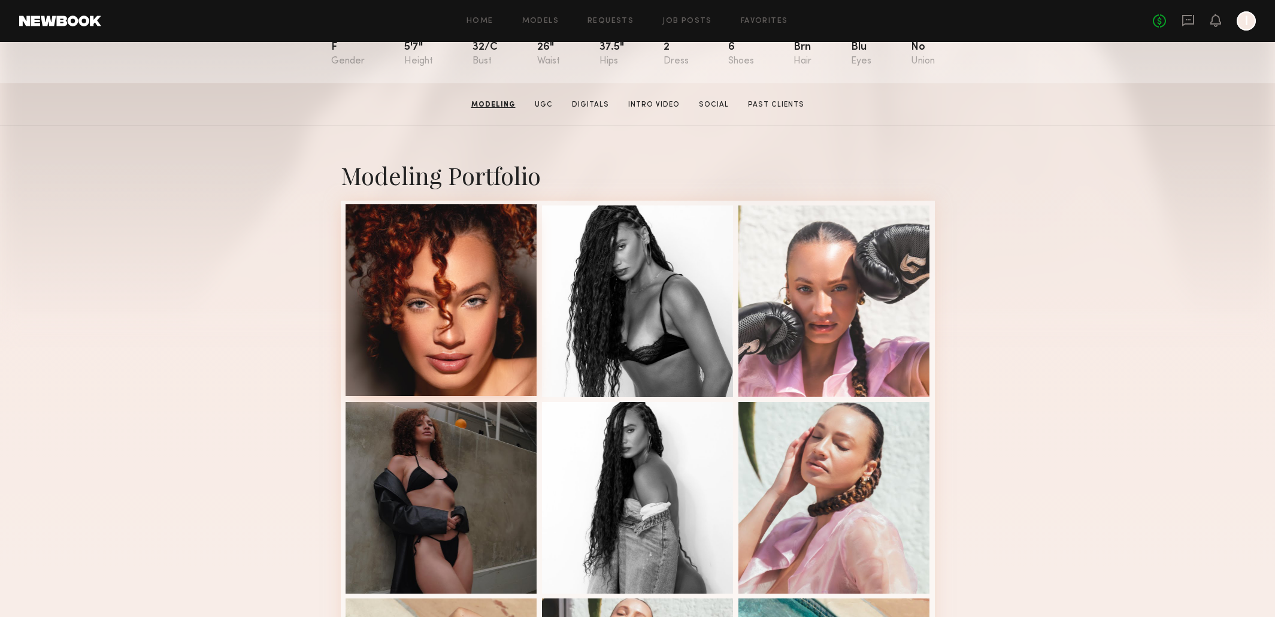
click at [443, 283] on div at bounding box center [442, 300] width 192 height 192
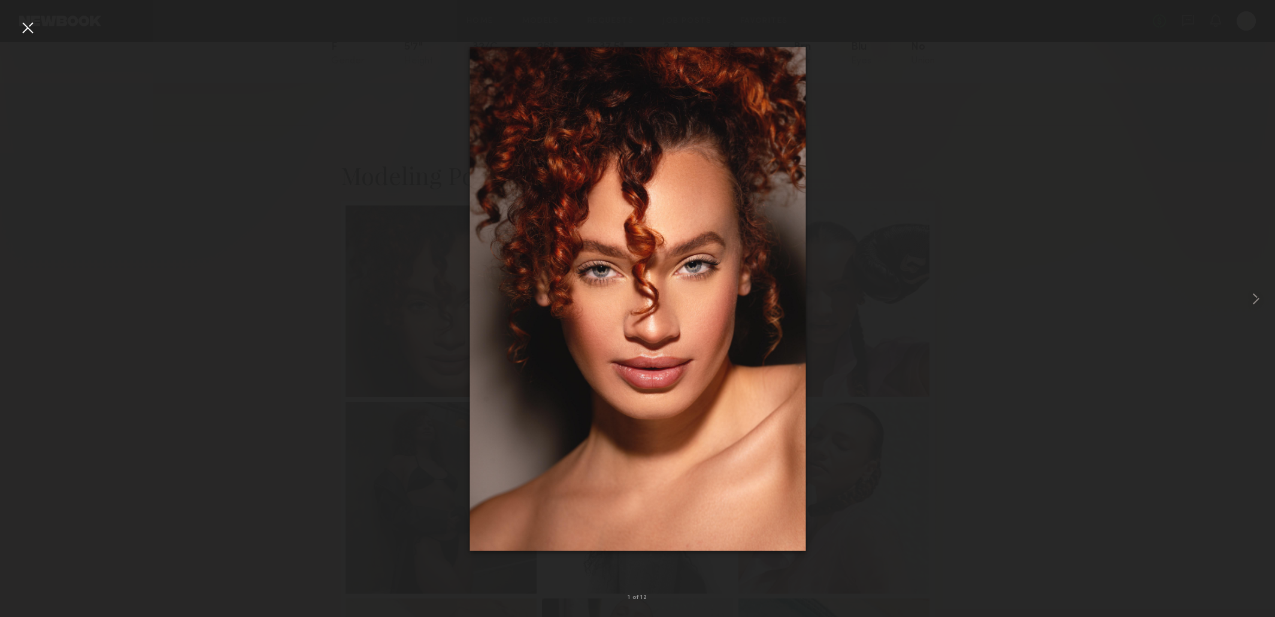
click at [298, 343] on div at bounding box center [637, 299] width 1275 height 560
